Goal: Task Accomplishment & Management: Use online tool/utility

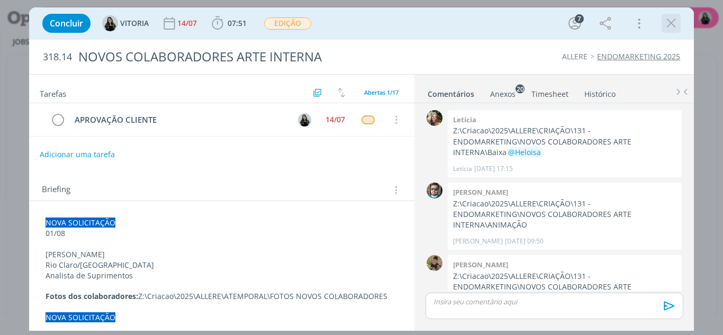
scroll to position [270, 0]
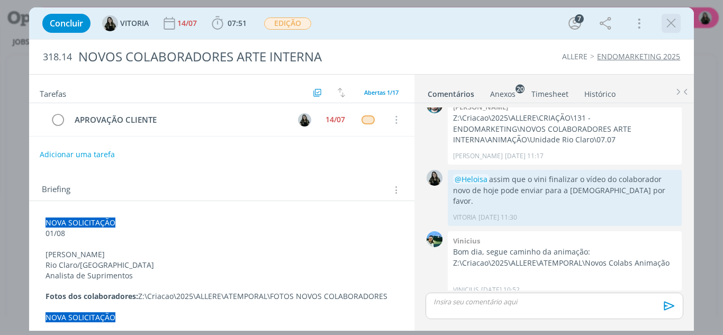
click at [669, 23] on icon "dialog" at bounding box center [671, 23] width 16 height 16
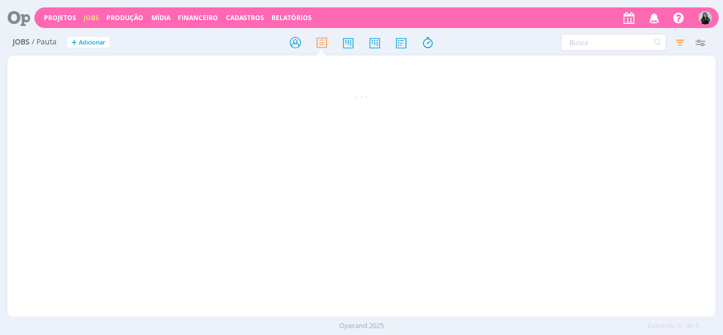
click at [651, 20] on icon "button" at bounding box center [654, 17] width 19 height 18
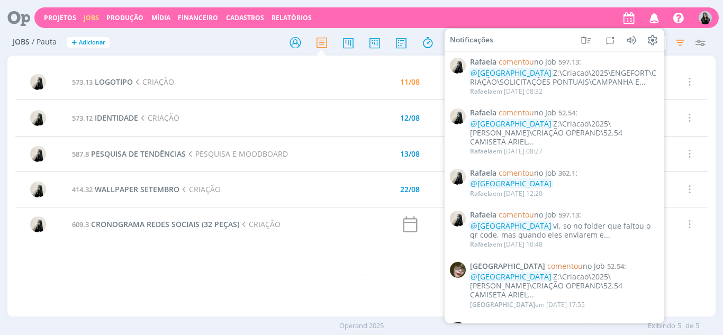
click at [216, 46] on h2 "Jobs / Pauta + Adicionar" at bounding box center [125, 41] width 225 height 22
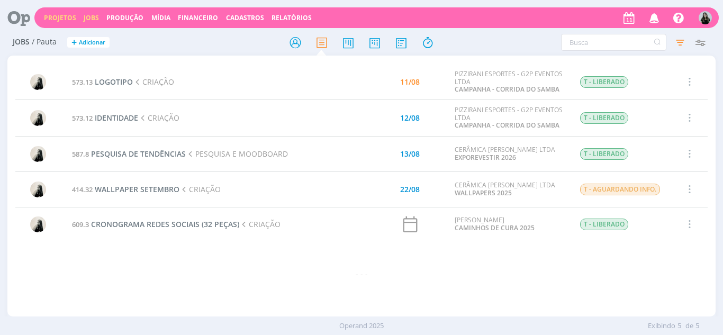
click at [63, 19] on link "Projetos" at bounding box center [60, 17] width 32 height 9
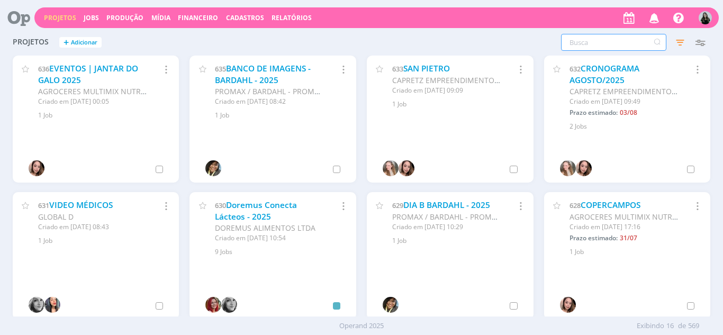
click at [573, 38] on input "text" at bounding box center [613, 42] width 105 height 17
type input "[PERSON_NAME]"
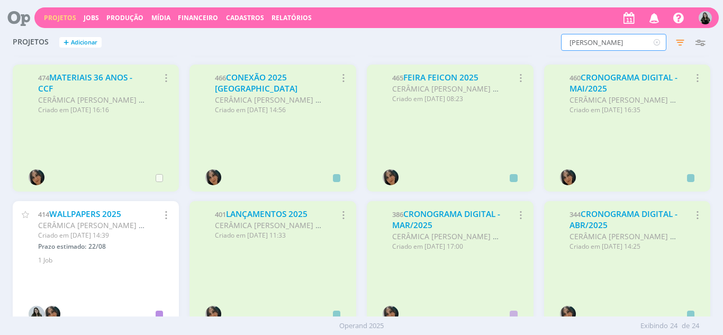
scroll to position [423, 0]
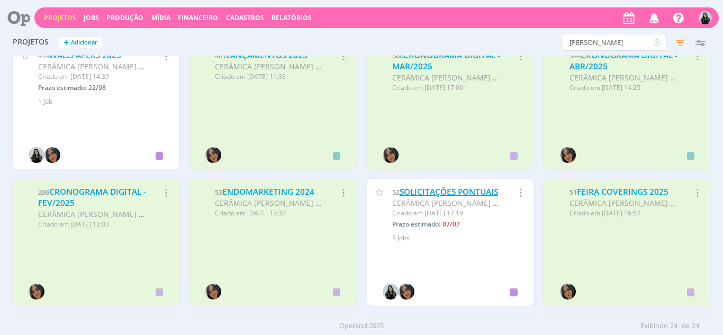
click at [444, 190] on link "SOLICITAÇÕES PONTUAIS" at bounding box center [448, 191] width 98 height 11
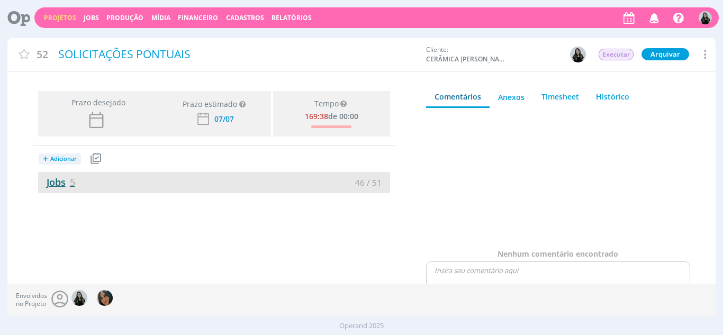
click at [48, 181] on link "Jobs 5" at bounding box center [56, 182] width 37 height 13
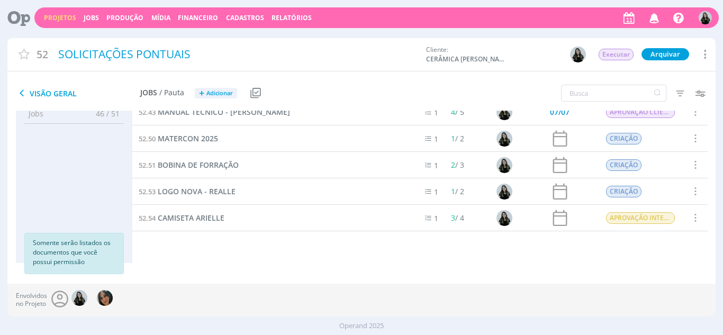
scroll to position [15, 0]
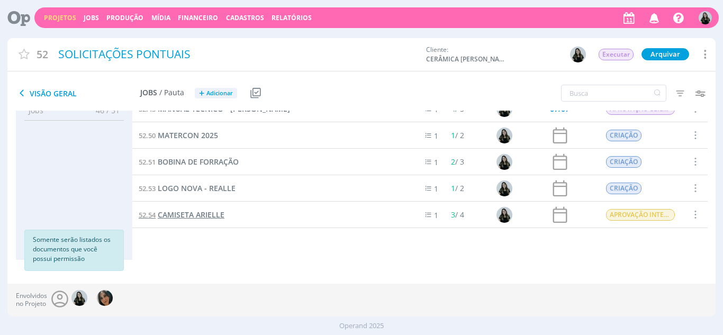
click at [215, 214] on span "CAMISETA ARIELLE" at bounding box center [191, 214] width 67 height 10
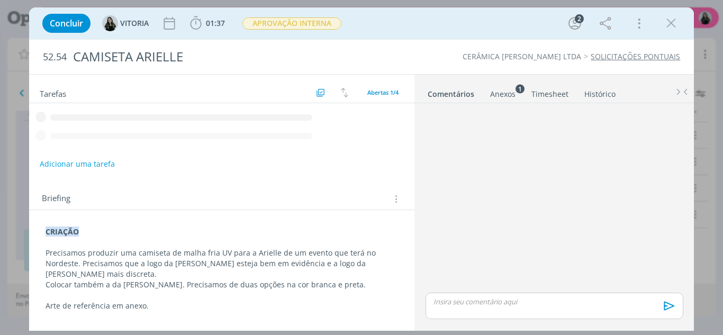
scroll to position [113, 0]
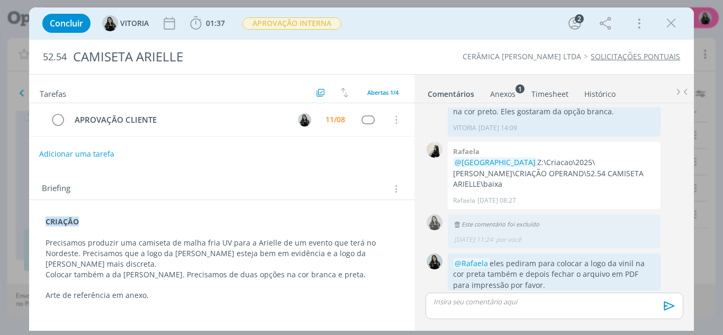
click at [83, 152] on button "Adicionar uma tarefa" at bounding box center [76, 154] width 75 height 18
type input "r"
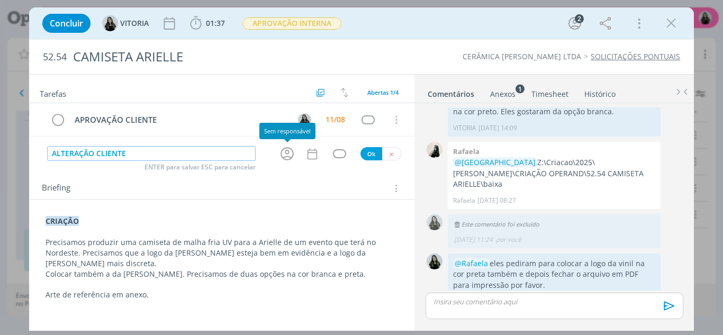
click at [286, 154] on icon "dialog" at bounding box center [287, 153] width 16 height 16
type input "ALTERAÇÃO CLIENTE"
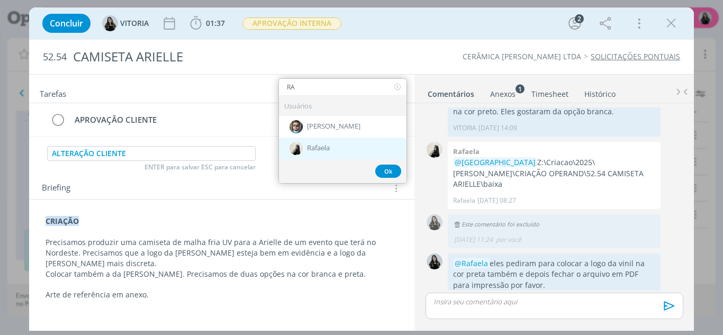
type input "RA"
click at [318, 142] on div "Rafaela" at bounding box center [342, 149] width 127 height 22
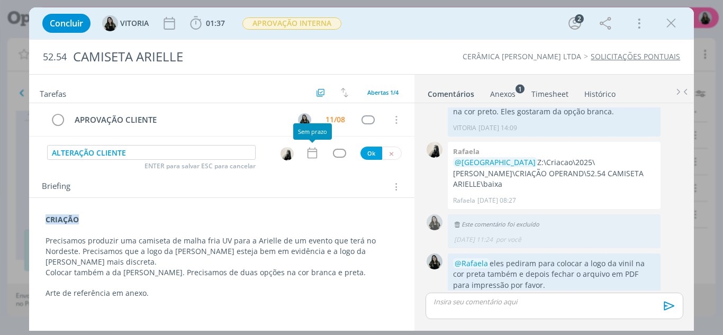
click at [310, 153] on icon "dialog" at bounding box center [312, 153] width 14 height 14
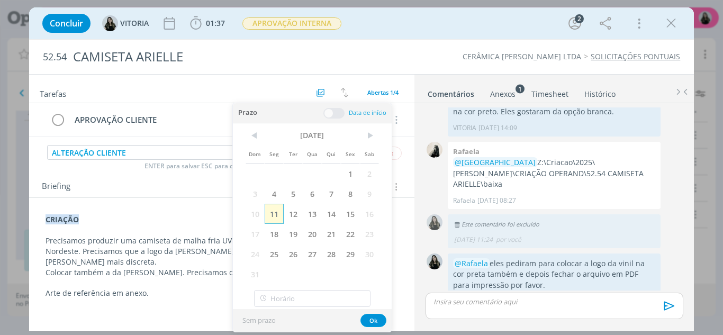
click at [282, 216] on span "11" at bounding box center [274, 214] width 19 height 20
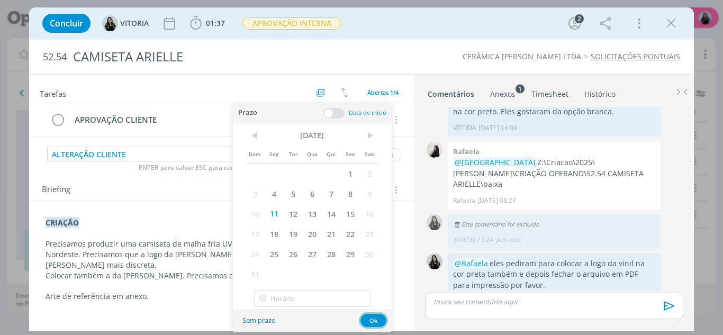
click at [375, 322] on button "Ok" at bounding box center [373, 320] width 26 height 13
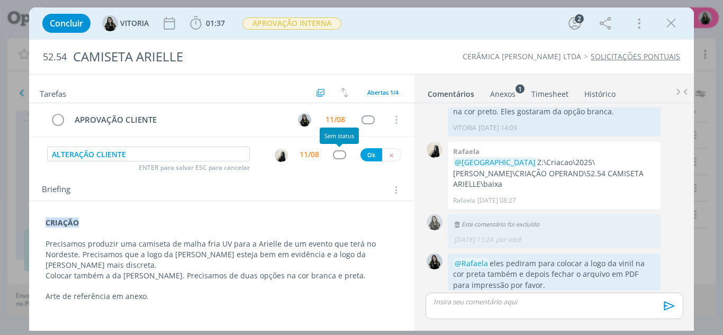
click at [339, 152] on div "dialog" at bounding box center [339, 154] width 13 height 9
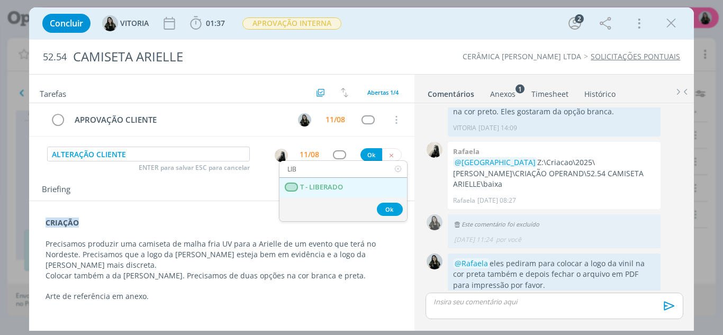
type input "LIB"
click at [347, 188] on LIBERADO "T - LIBERADO" at bounding box center [342, 188] width 127 height 20
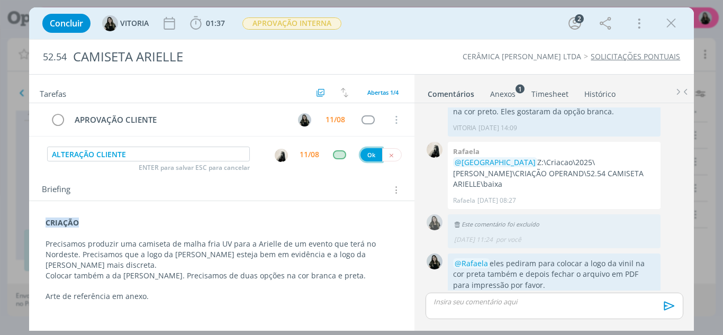
click at [372, 156] on button "Ok" at bounding box center [371, 154] width 22 height 13
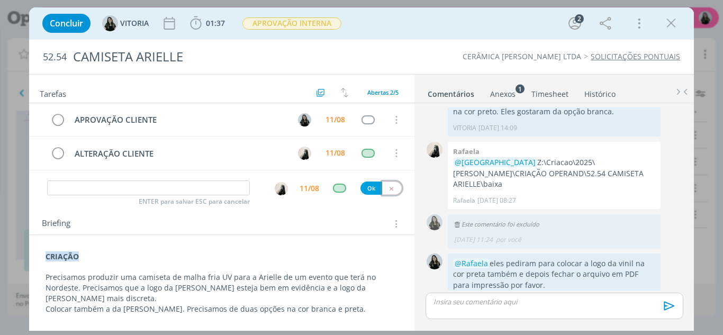
click at [388, 185] on icon "dialog" at bounding box center [391, 188] width 7 height 7
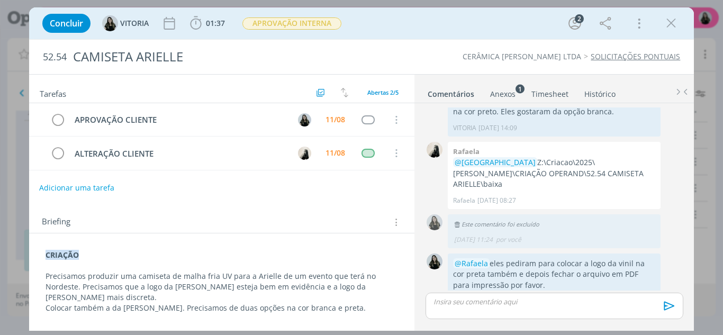
scroll to position [6, 0]
